Goal: Information Seeking & Learning: Learn about a topic

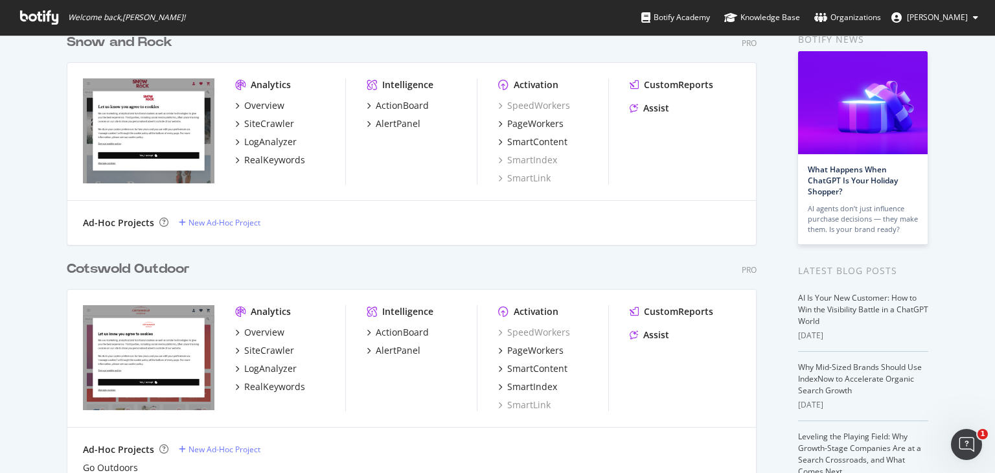
scroll to position [63, 0]
click at [254, 138] on div "LogAnalyzer" at bounding box center [270, 142] width 52 height 13
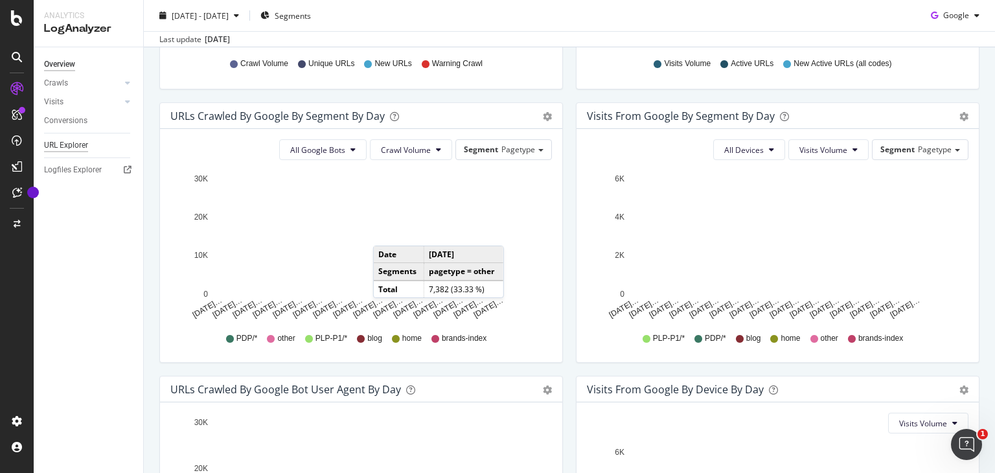
scroll to position [383, 0]
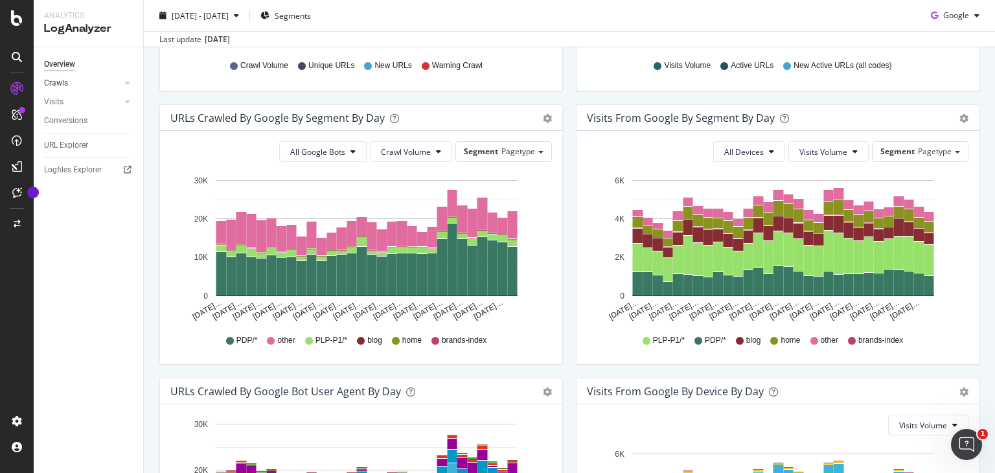
click at [89, 81] on link "Crawls" at bounding box center [82, 83] width 77 height 14
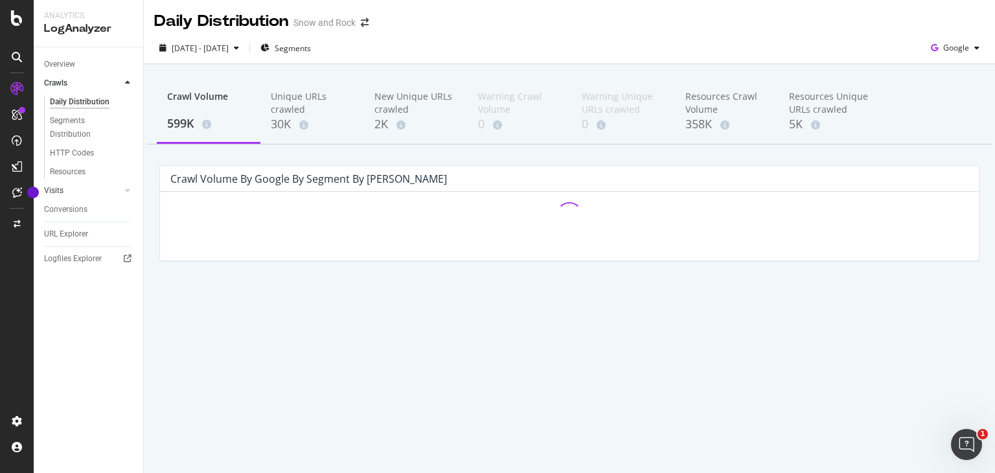
click at [68, 190] on link "Visits" at bounding box center [82, 191] width 77 height 14
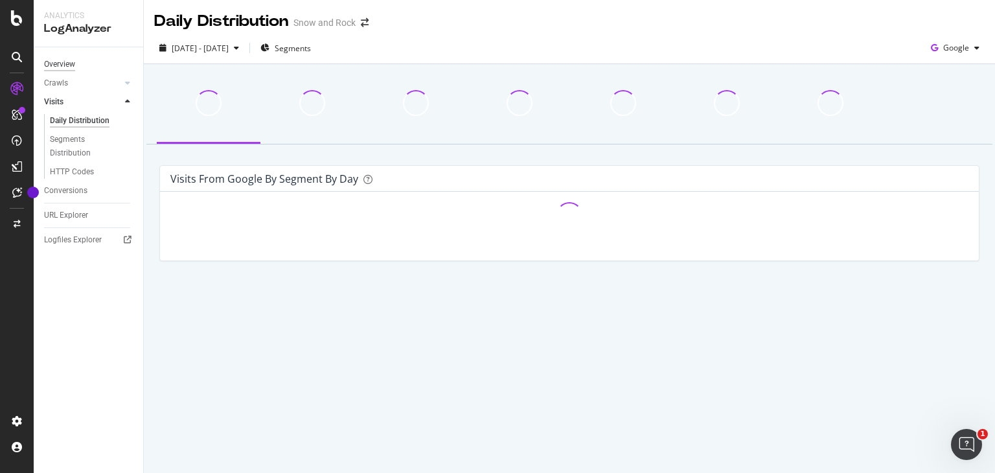
click at [72, 66] on div "Overview" at bounding box center [59, 65] width 31 height 14
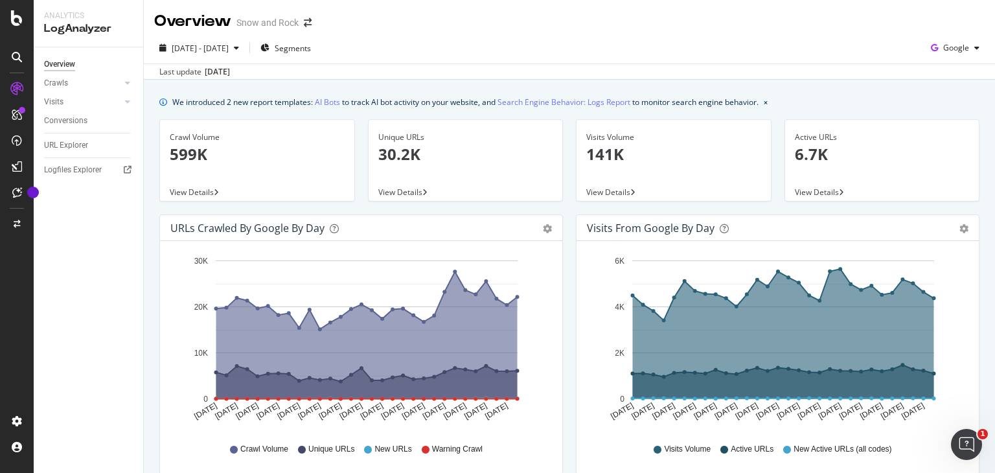
click at [569, 205] on div "Visits Volume 141K View Details" at bounding box center [673, 166] width 209 height 95
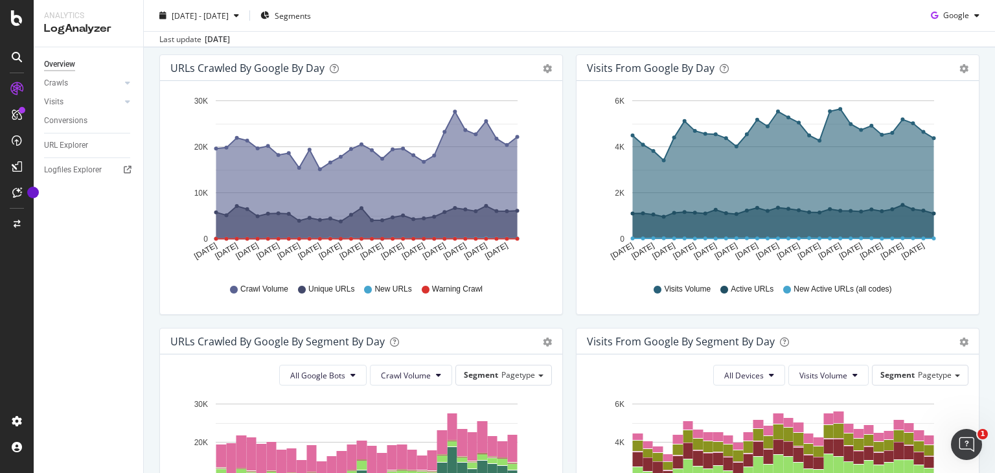
scroll to position [161, 0]
click at [569, 153] on div "Visits from Google by day Area Table Hold CTRL while clicking to filter the rep…" at bounding box center [777, 190] width 417 height 273
click at [562, 214] on div "URLs Crawled by Google by day Area Table Hold CTRL while clicking to filter the…" at bounding box center [361, 190] width 417 height 273
click at [569, 134] on div "Visits from Google by day Area Table Hold CTRL while clicking to filter the rep…" at bounding box center [777, 190] width 417 height 273
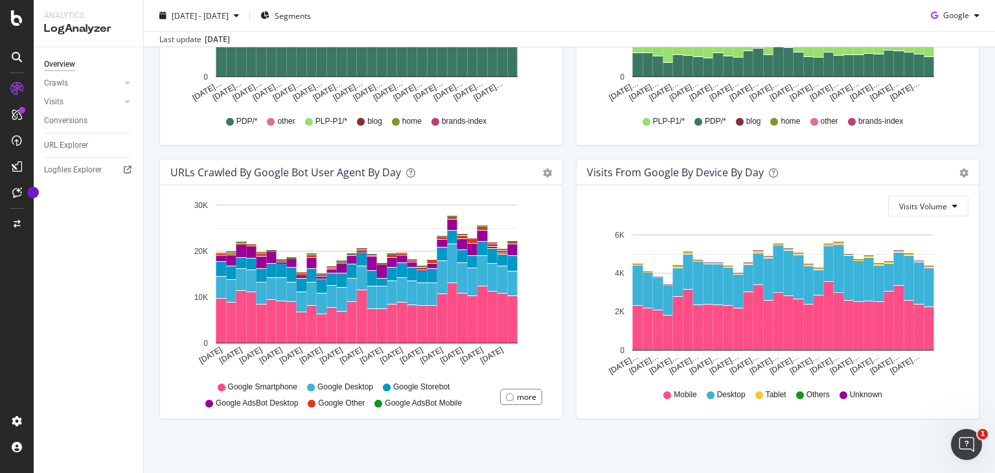
scroll to position [606, 0]
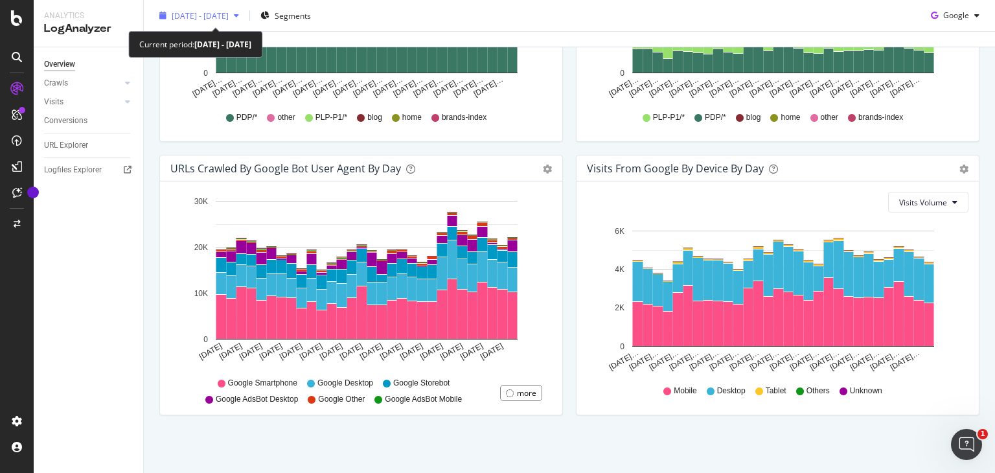
click at [229, 11] on span "2025 Jul. 15th - Aug. 13th" at bounding box center [200, 15] width 57 height 11
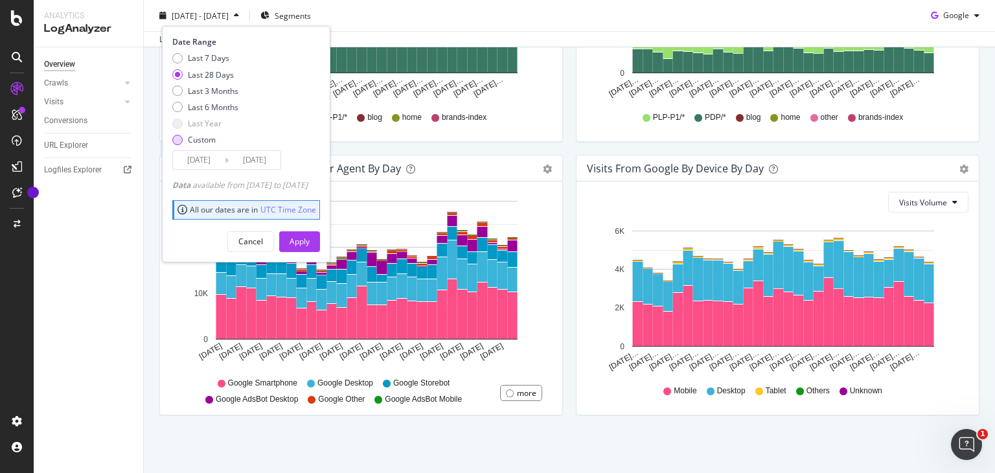
click at [205, 139] on div "Custom" at bounding box center [202, 139] width 28 height 11
click at [199, 161] on input "2025/07/17" at bounding box center [199, 160] width 52 height 18
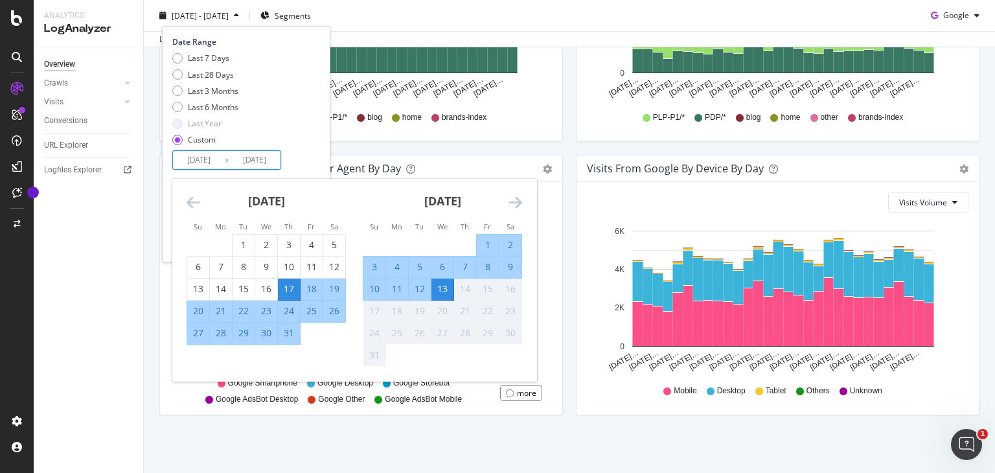
click at [197, 202] on icon "Move backward to switch to the previous month." at bounding box center [194, 202] width 14 height 16
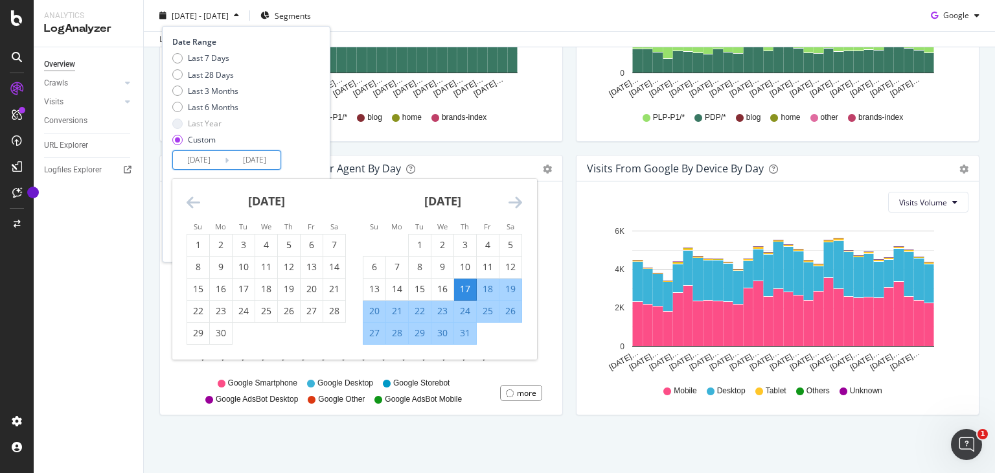
click at [197, 202] on icon "Move backward to switch to the previous month." at bounding box center [194, 202] width 14 height 16
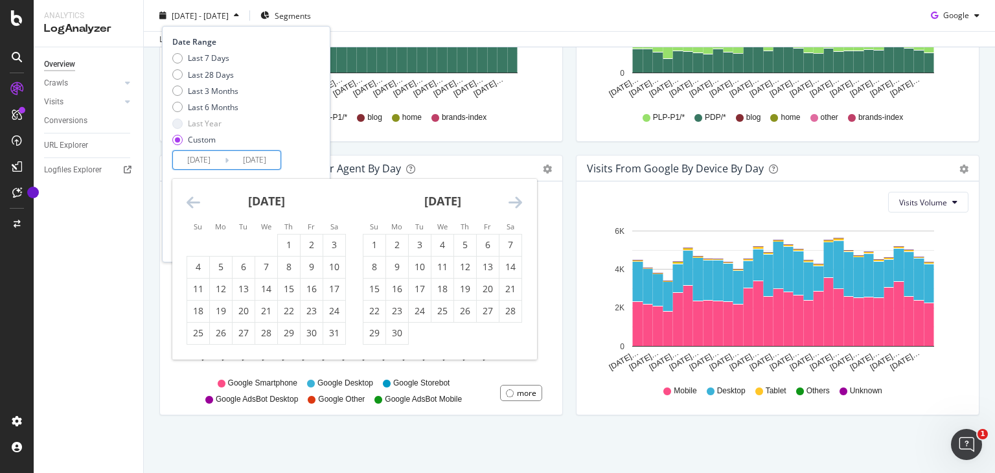
click at [197, 202] on icon "Move backward to switch to the previous month." at bounding box center [194, 202] width 14 height 16
click at [290, 267] on div "9" at bounding box center [289, 266] width 22 height 13
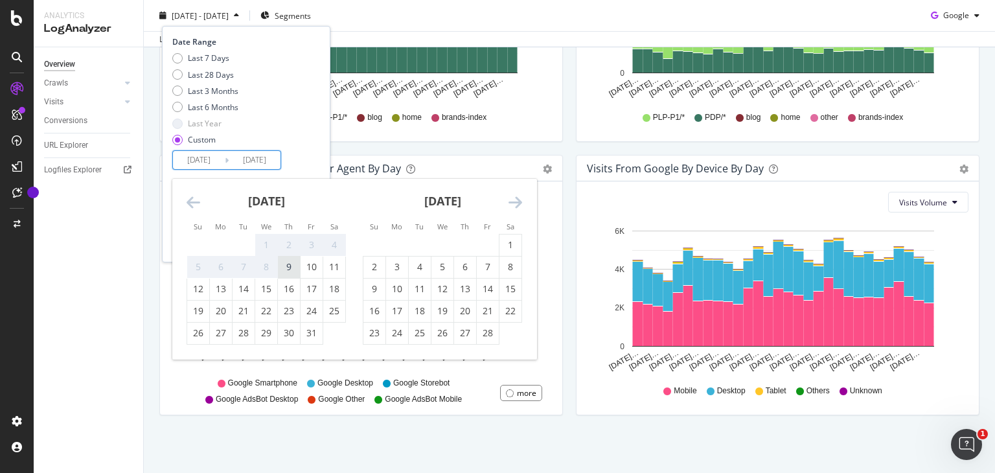
type input "2025/01/09"
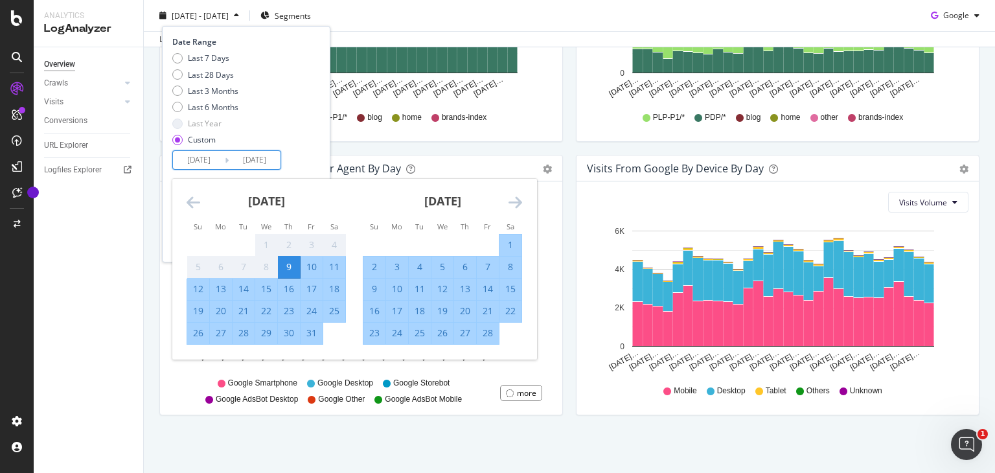
click at [320, 116] on div "Date Range Last 7 Days Last 28 Days Last 3 Months Last 6 Months Last Year Custo…" at bounding box center [246, 102] width 148 height 133
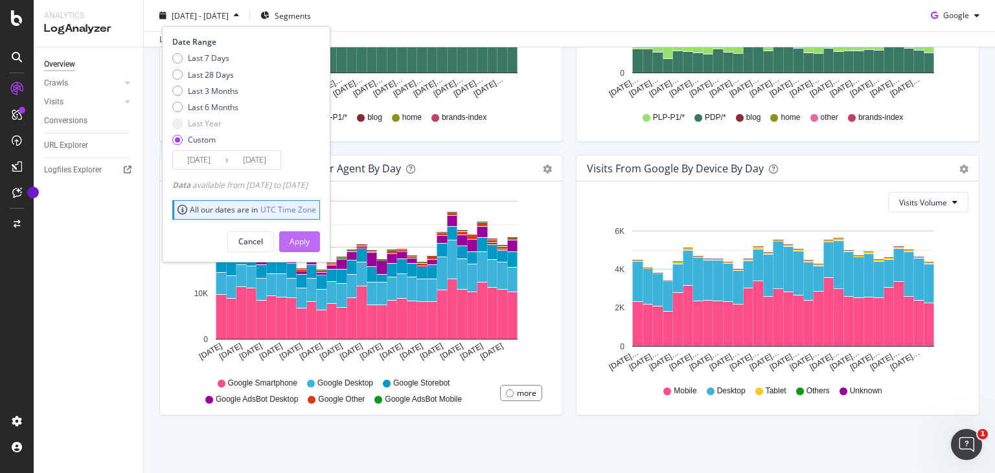
click at [320, 236] on button "Apply" at bounding box center [299, 241] width 41 height 21
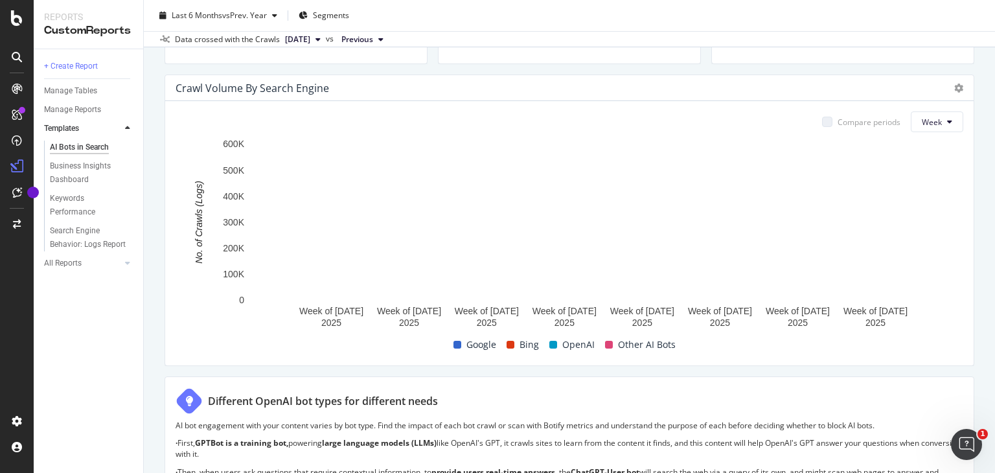
scroll to position [615, 0]
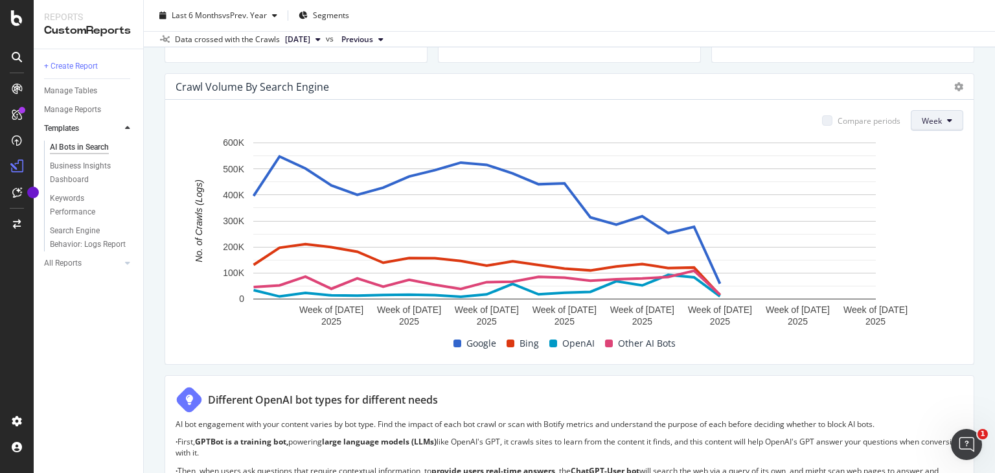
click at [911, 125] on button "Week" at bounding box center [937, 120] width 52 height 21
click at [923, 189] on span "Month" at bounding box center [924, 193] width 23 height 12
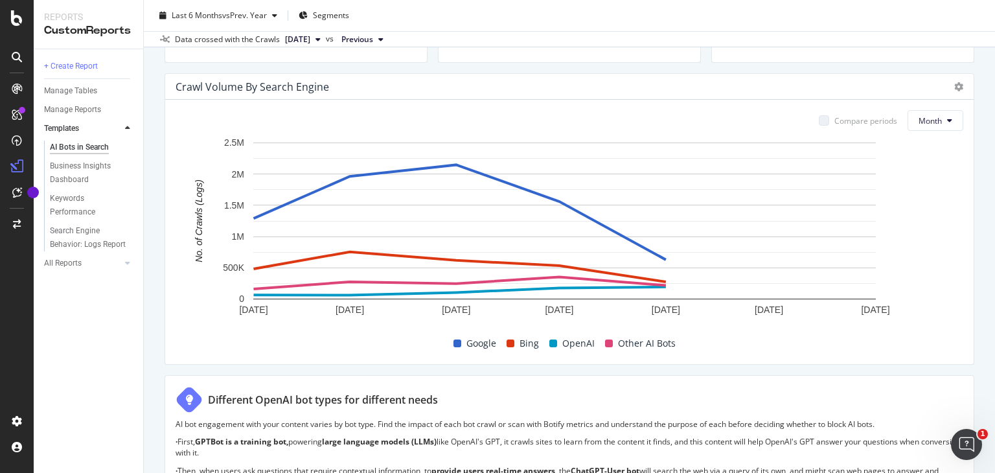
click at [161, 297] on div "AI Bots in Search AI Bots in Search Cotswold Outdoor Clone Schedule Email Expor…" at bounding box center [569, 236] width 851 height 473
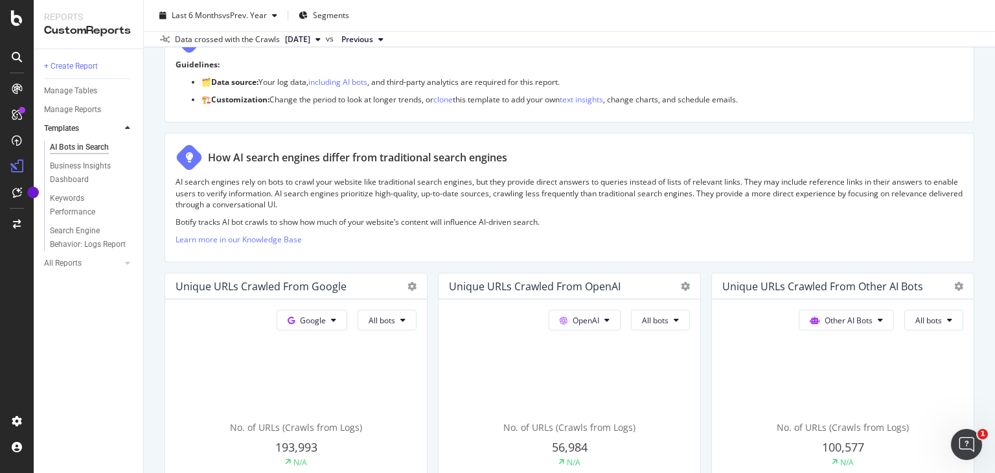
scroll to position [0, 0]
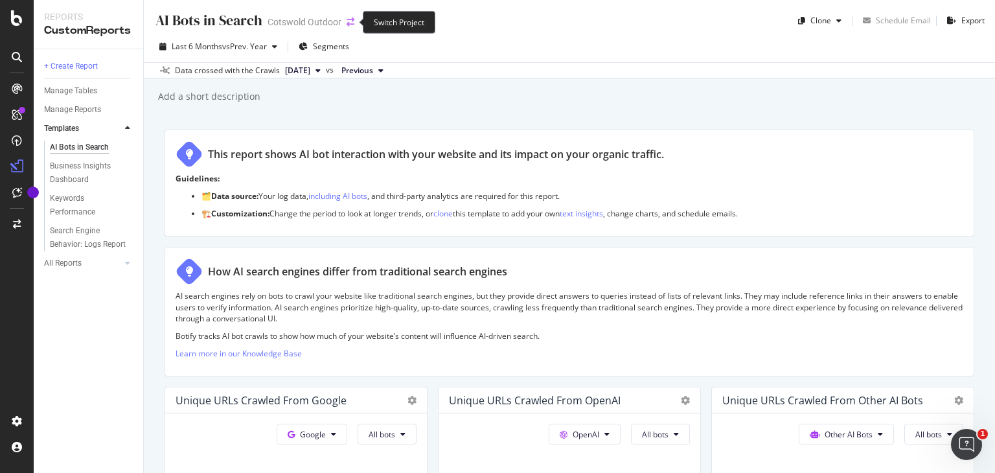
click at [347, 25] on icon "arrow-right-arrow-left" at bounding box center [351, 21] width 8 height 9
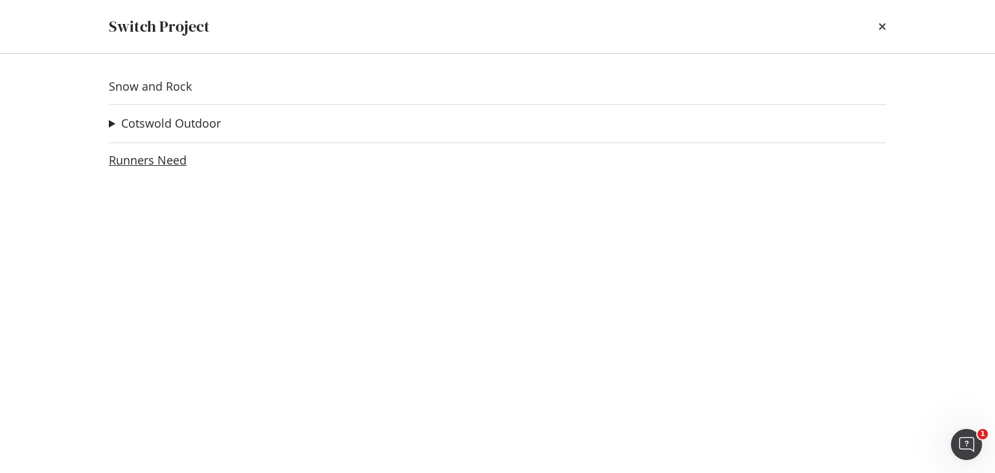
click at [174, 159] on link "Runners Need" at bounding box center [148, 161] width 78 height 14
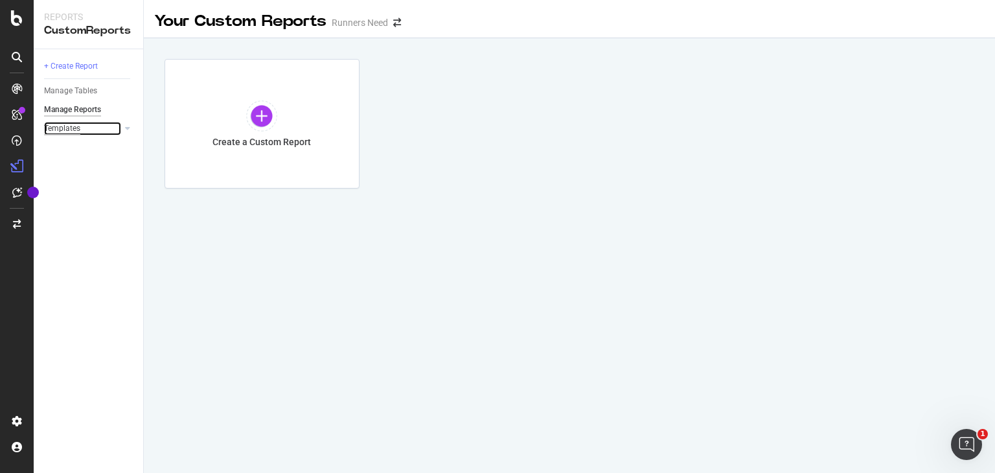
click at [58, 127] on div "Templates" at bounding box center [62, 129] width 36 height 14
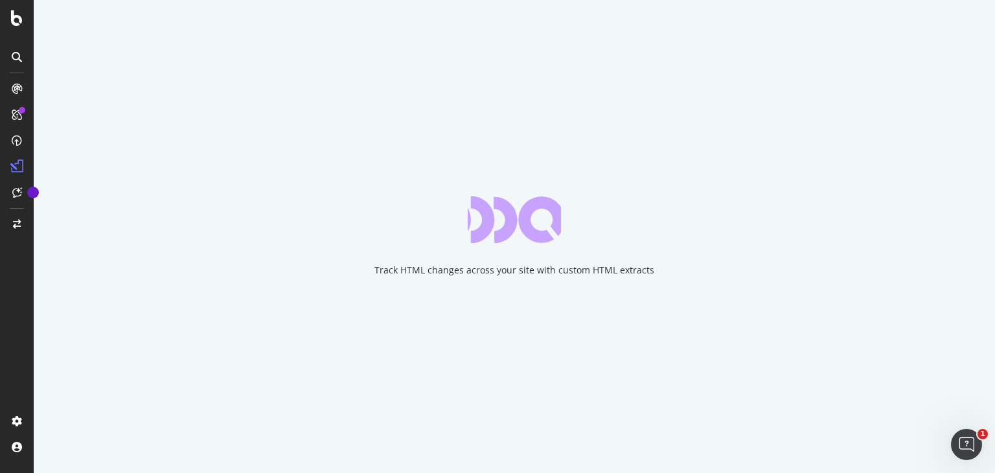
drag, startPoint x: 310, startPoint y: 222, endPoint x: 379, endPoint y: 287, distance: 94.9
click at [379, 287] on div "Track HTML changes across your site with custom HTML extracts" at bounding box center [514, 236] width 961 height 473
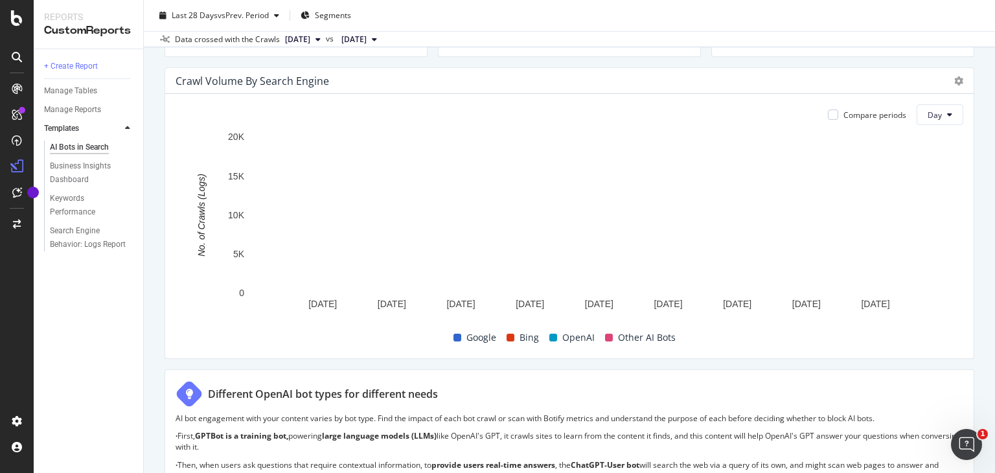
scroll to position [630, 0]
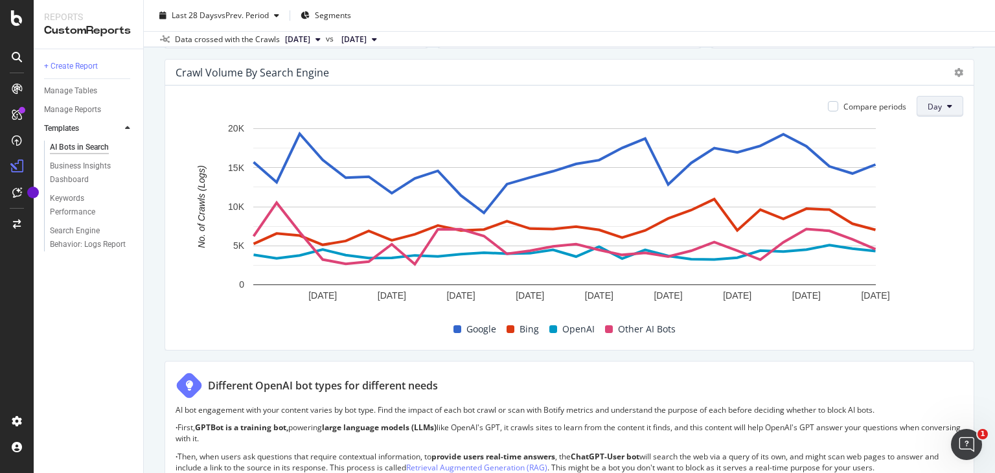
click at [928, 106] on span "Day" at bounding box center [935, 106] width 14 height 11
click at [938, 186] on div "Month" at bounding box center [931, 178] width 44 height 19
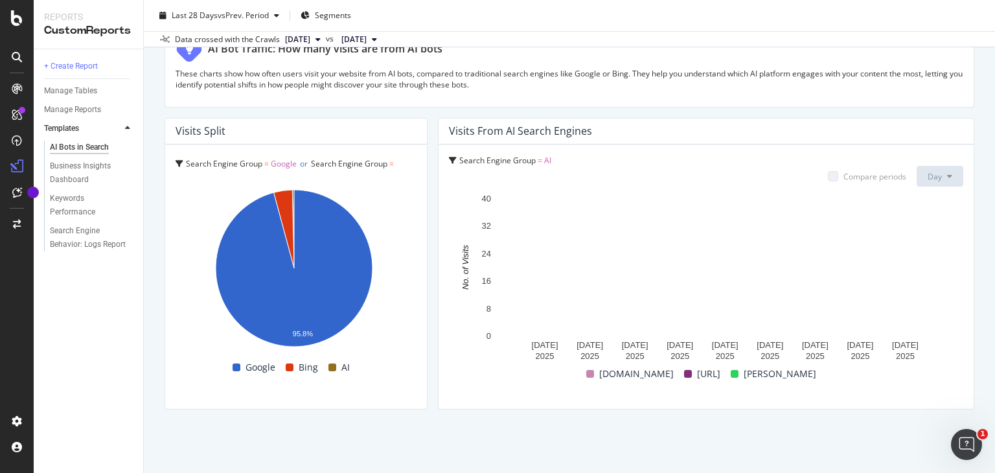
scroll to position [2263, 0]
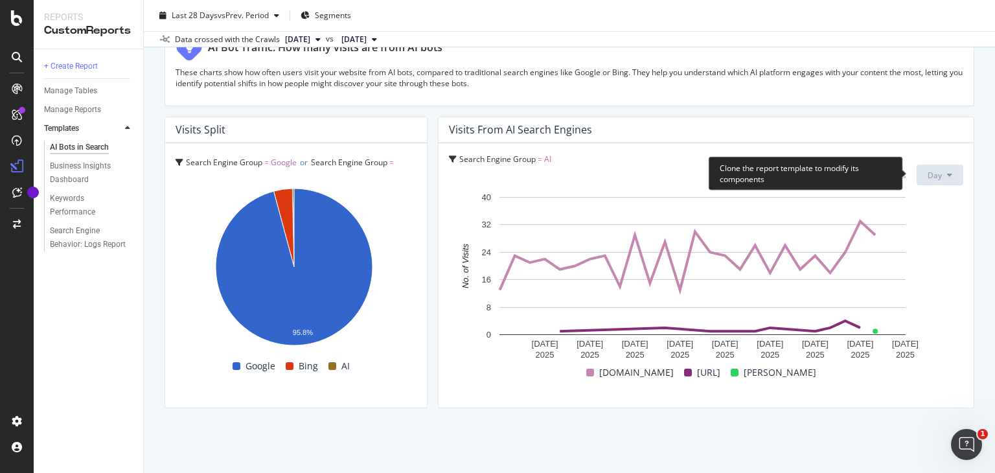
click at [928, 172] on span "Day" at bounding box center [935, 175] width 14 height 11
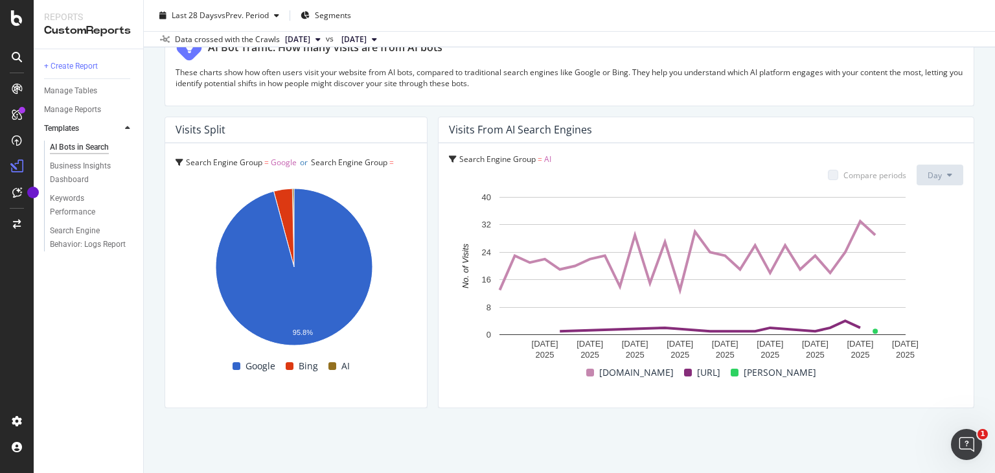
click at [764, 368] on span "claude.ai" at bounding box center [780, 373] width 73 height 16
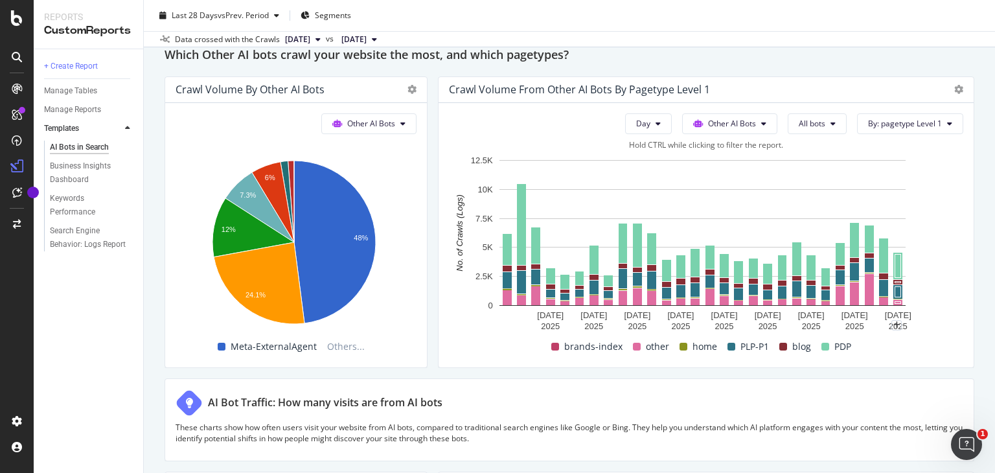
scroll to position [1926, 0]
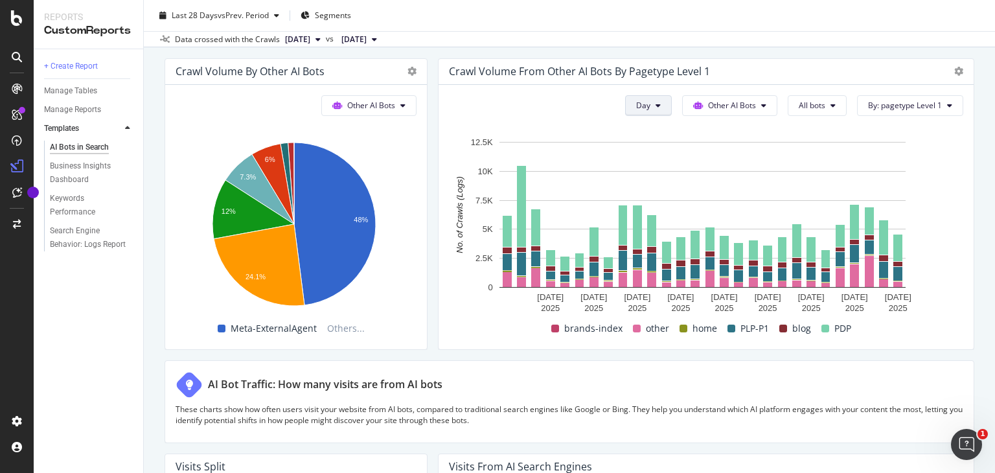
click at [648, 179] on span "Month" at bounding box center [640, 178] width 23 height 12
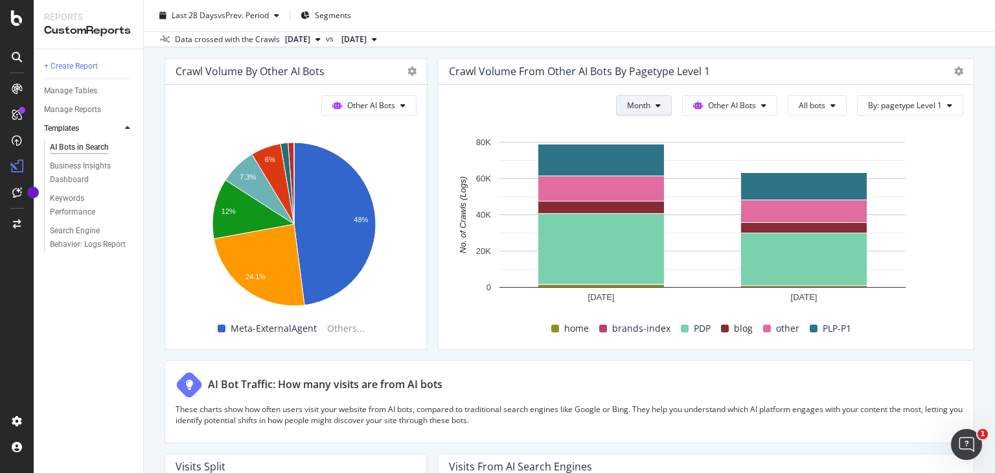
click at [637, 148] on span "Week" at bounding box center [631, 154] width 25 height 12
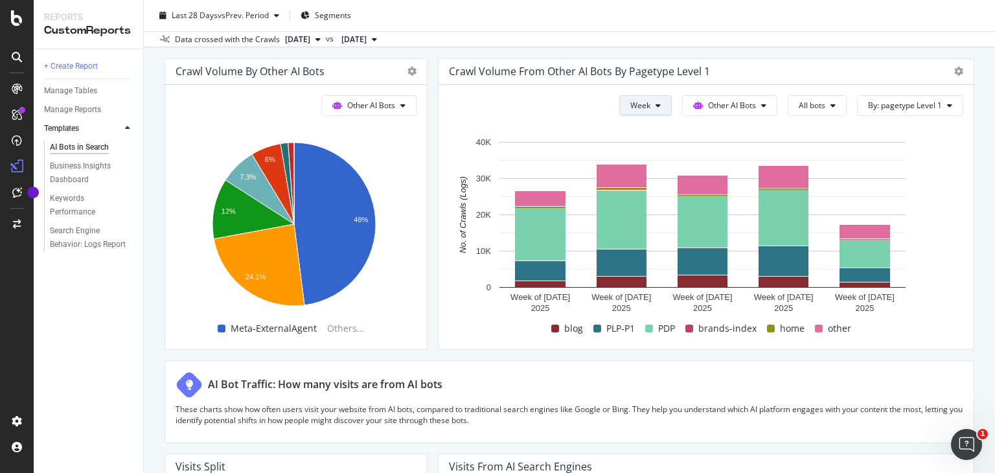
click at [640, 130] on span "Day" at bounding box center [634, 130] width 23 height 12
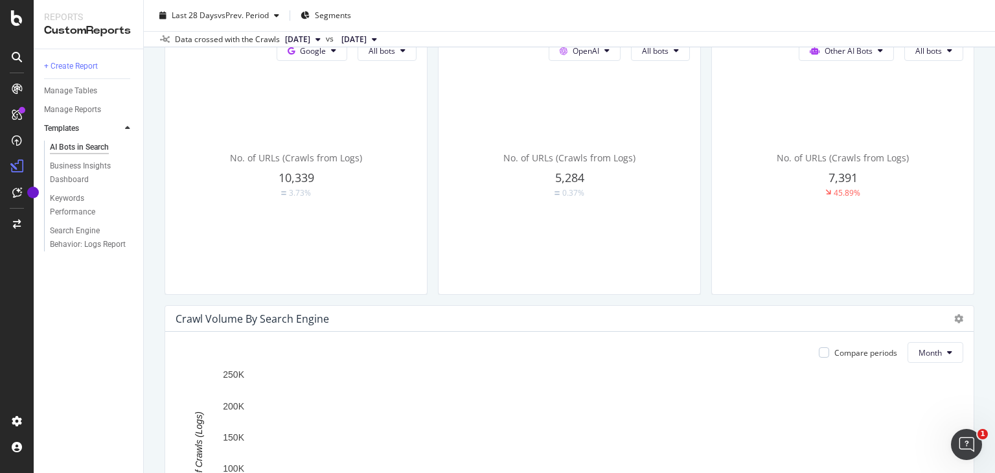
scroll to position [0, 0]
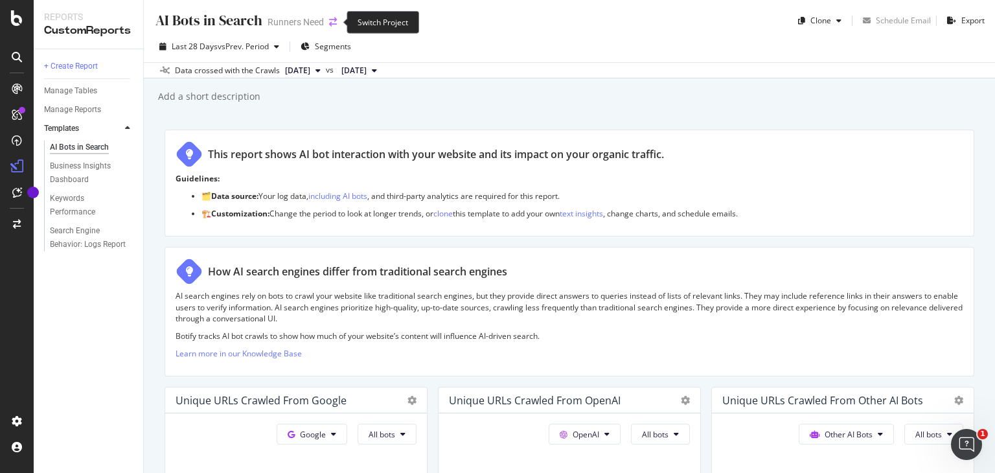
click at [334, 21] on icon "arrow-right-arrow-left" at bounding box center [333, 21] width 8 height 9
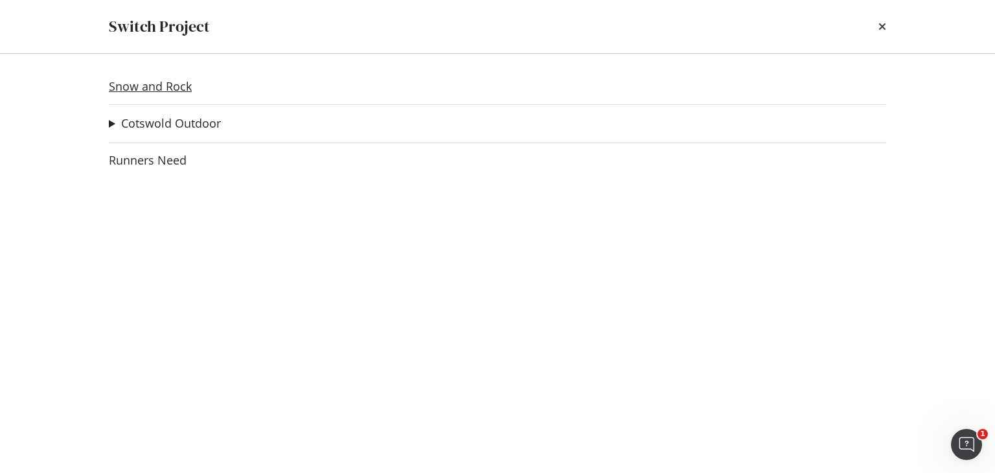
click at [177, 89] on link "Snow and Rock" at bounding box center [150, 87] width 83 height 14
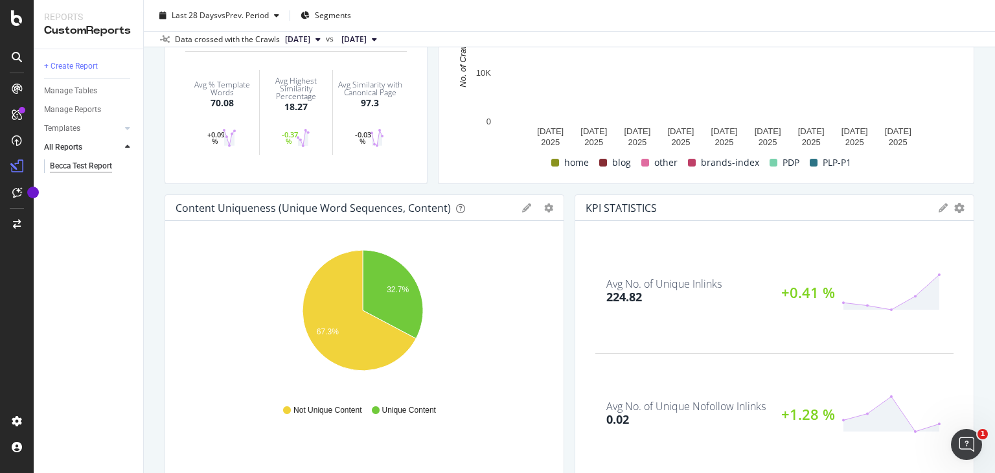
scroll to position [194, 0]
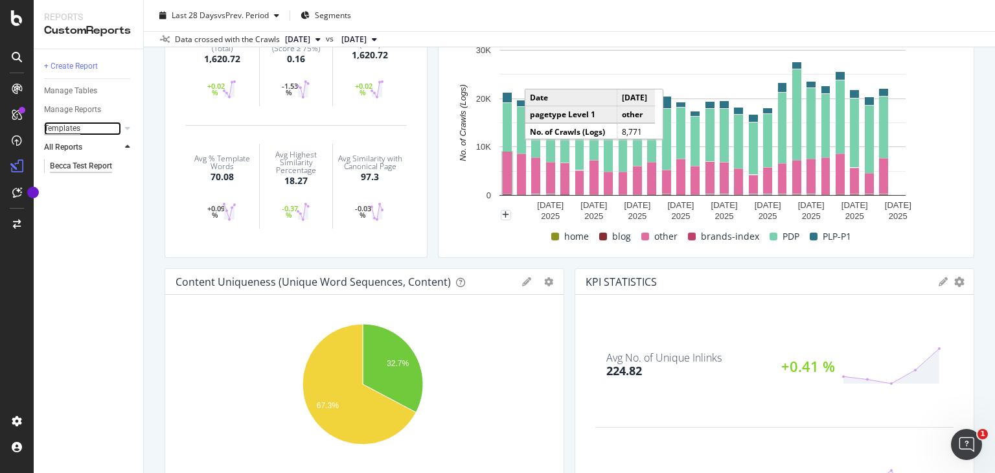
click at [69, 128] on div "Templates" at bounding box center [62, 129] width 36 height 14
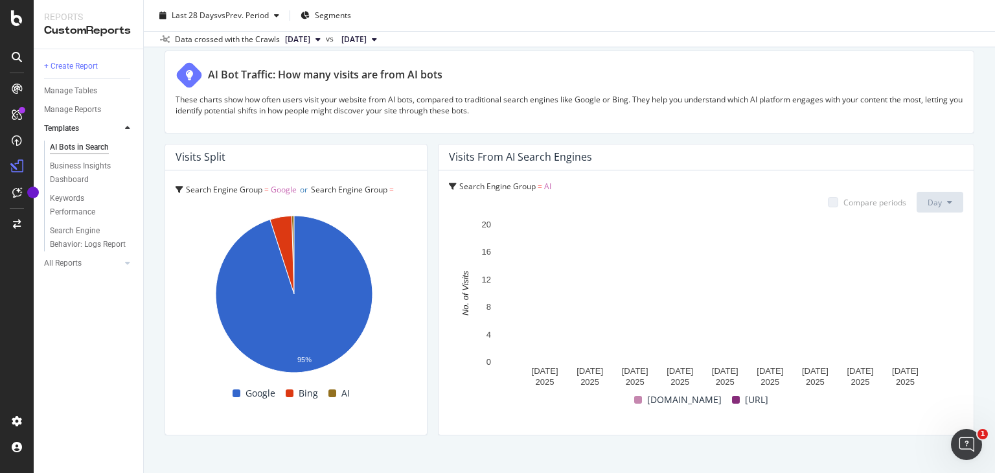
scroll to position [2237, 0]
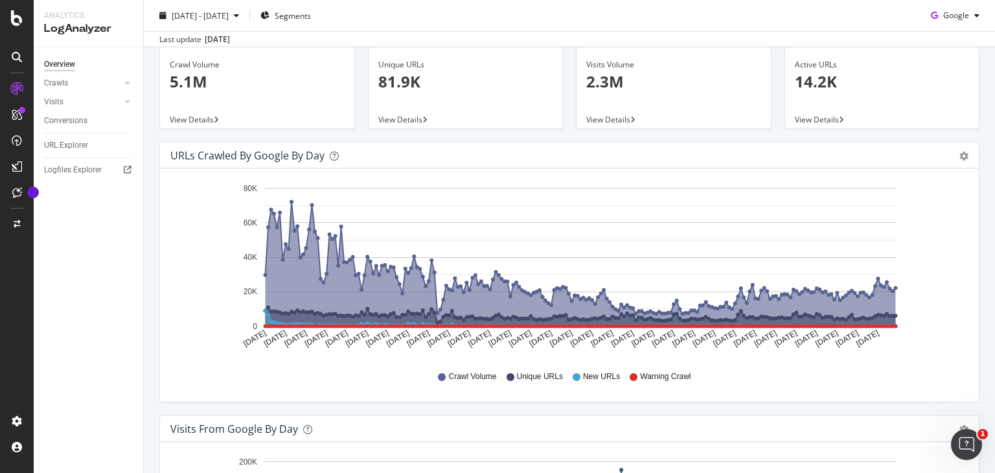
scroll to position [114, 0]
